Goal: Navigation & Orientation: Find specific page/section

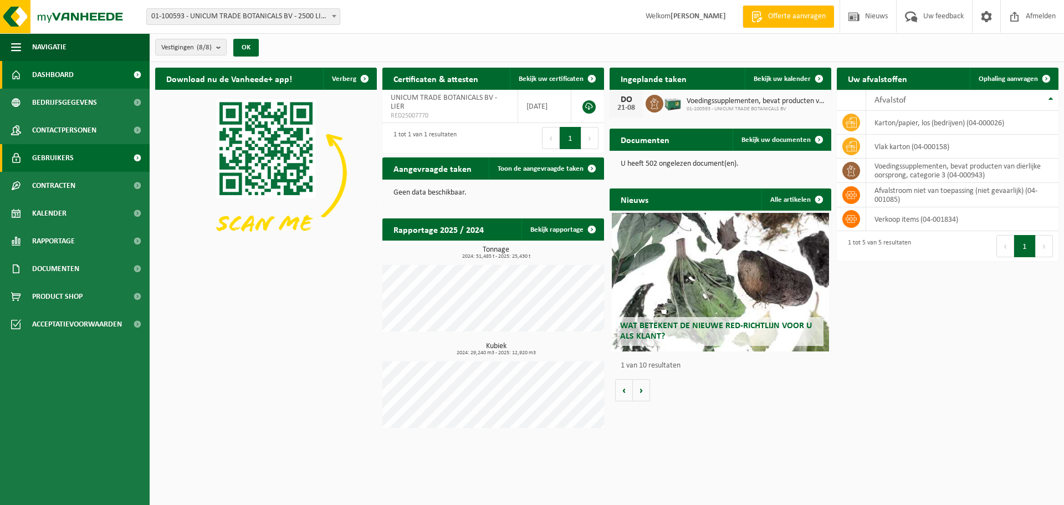
click at [75, 165] on link "Gebruikers" at bounding box center [75, 158] width 150 height 28
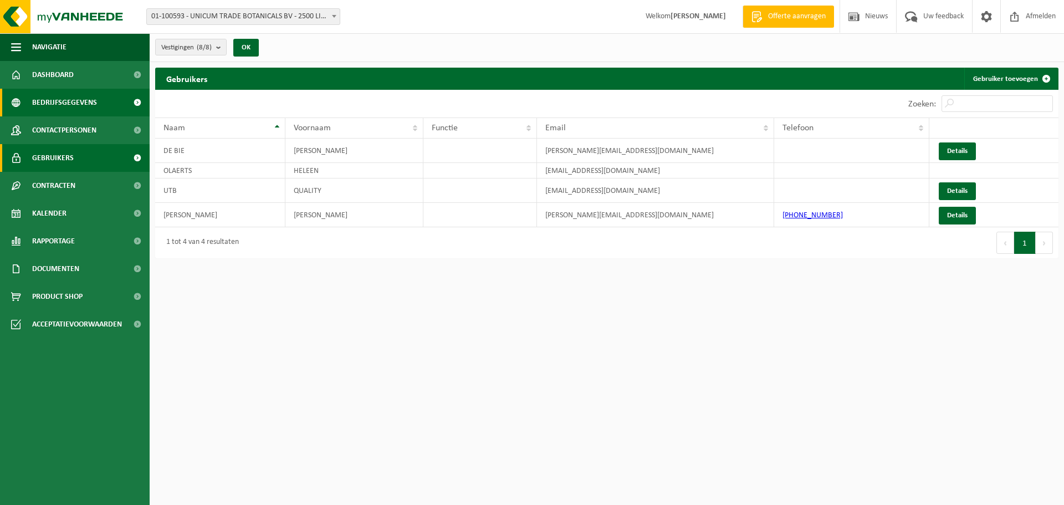
click at [53, 102] on span "Bedrijfsgegevens" at bounding box center [64, 103] width 65 height 28
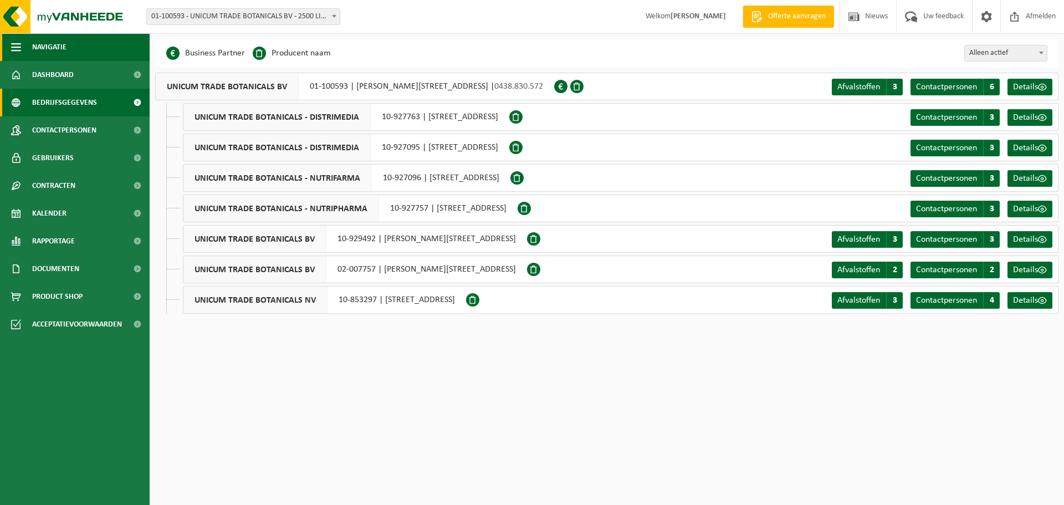
click at [64, 60] on span "Navigatie" at bounding box center [49, 47] width 34 height 28
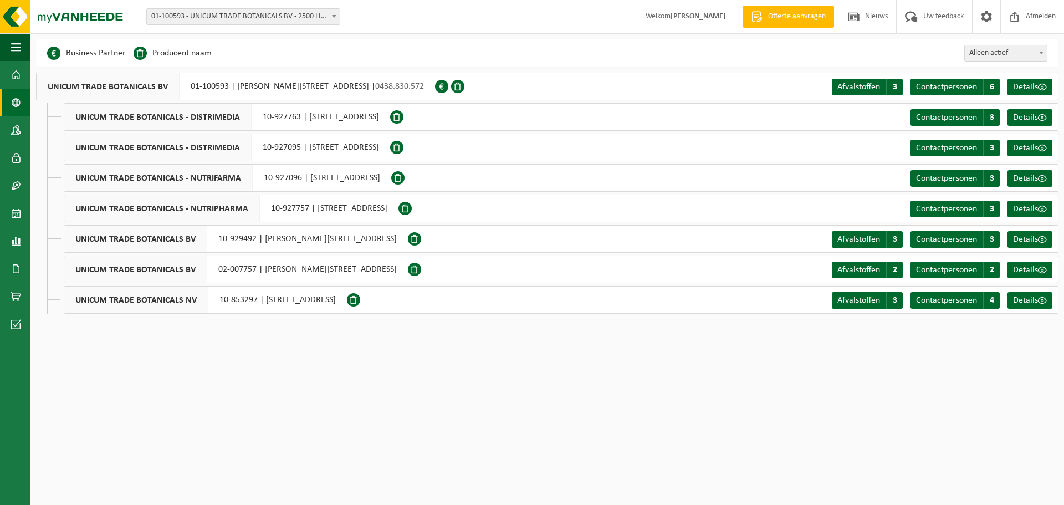
click at [31, 74] on div "UNICUM TRADE BOTANICALS BV 01-100593 | JOSEPH VAN INSTRAAT 21, 2500 LIER | 0438…" at bounding box center [546, 193] width 1033 height 241
click at [14, 78] on span at bounding box center [16, 75] width 10 height 28
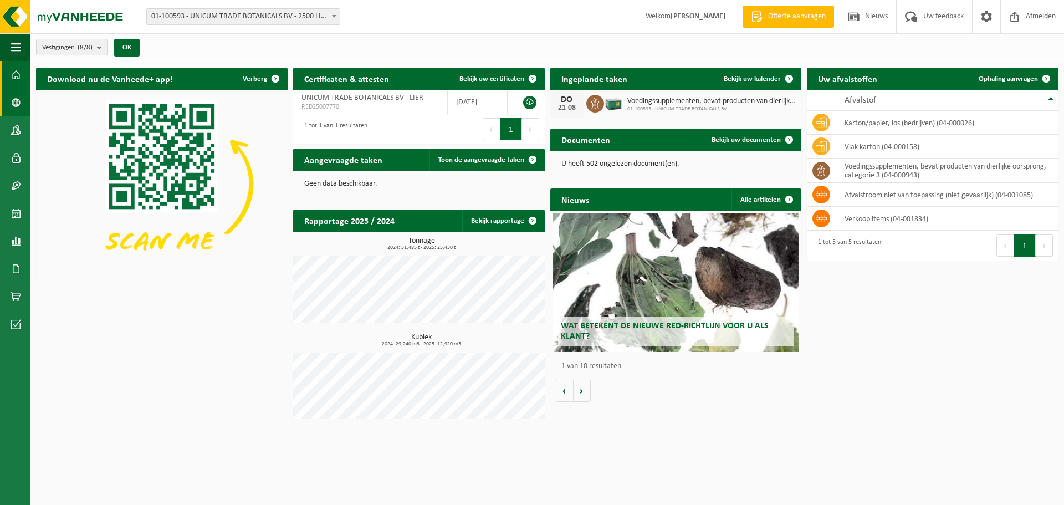
click at [11, 104] on link "Bedrijfsgegevens" at bounding box center [15, 103] width 30 height 28
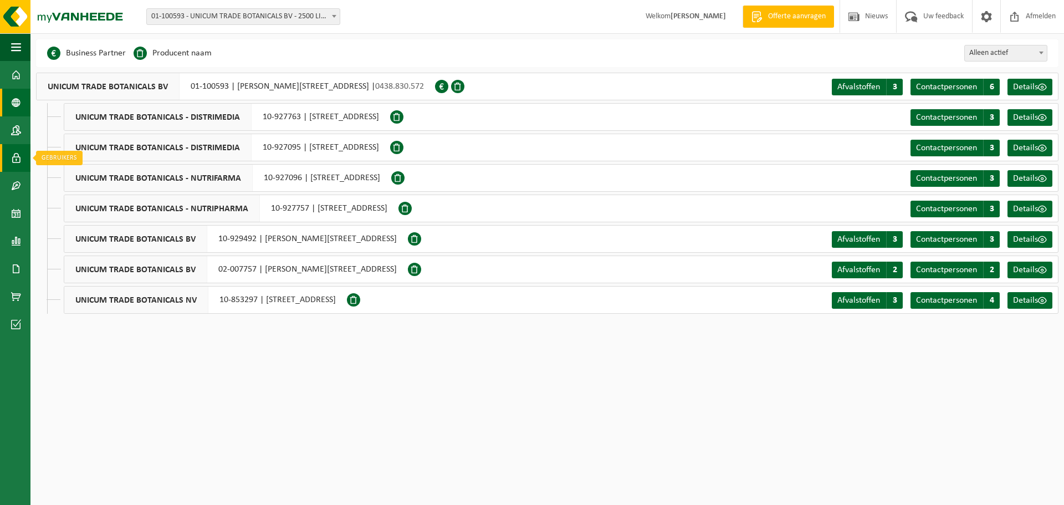
click at [11, 157] on span at bounding box center [16, 158] width 10 height 28
